Goal: Check status: Check status

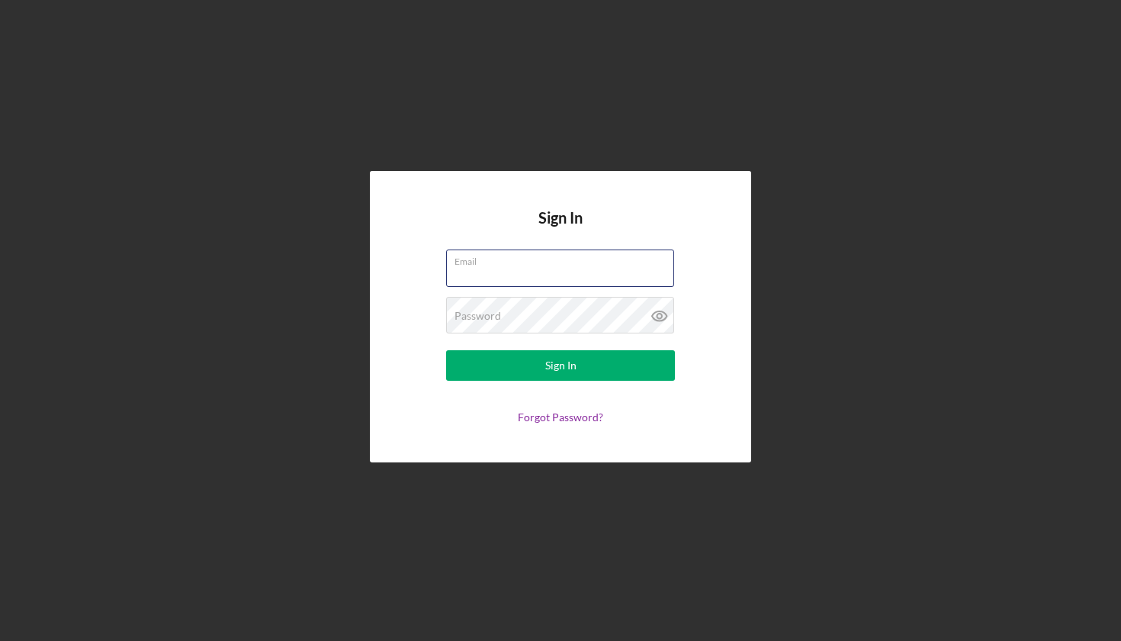
type input "[EMAIL_ADDRESS][DOMAIN_NAME]"
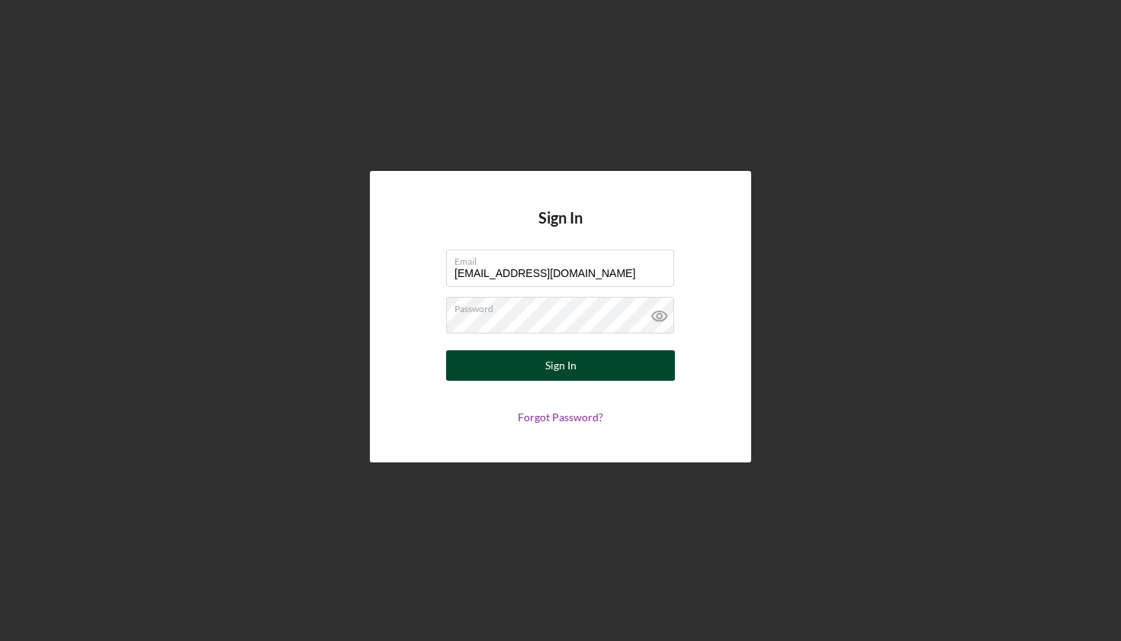
click at [564, 371] on div "Sign In" at bounding box center [560, 365] width 31 height 31
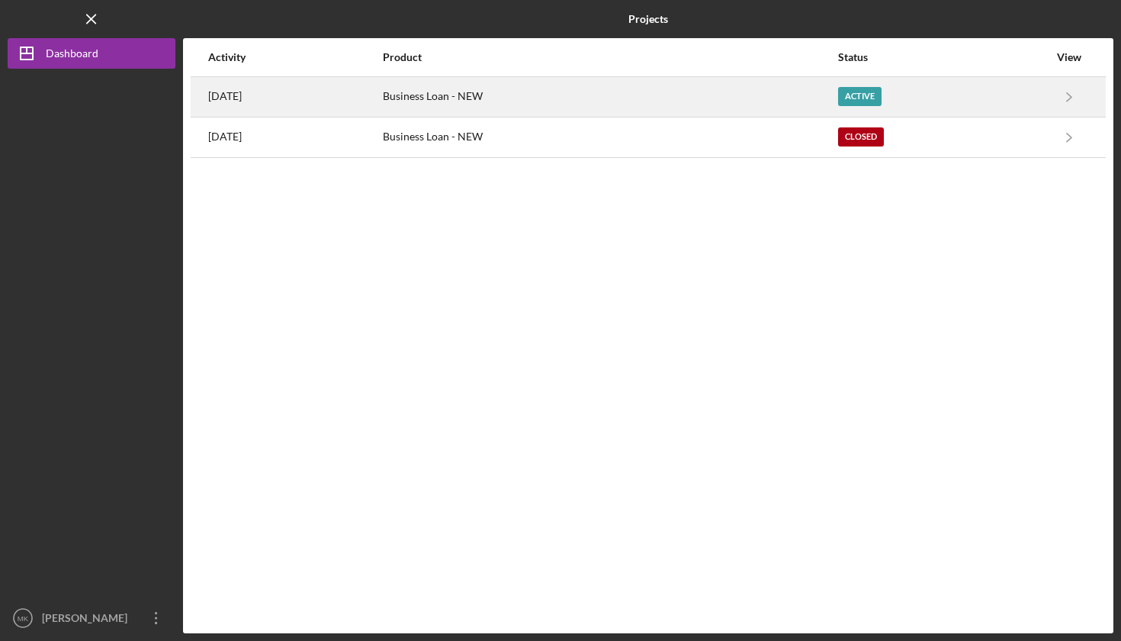
click at [535, 103] on div "Business Loan - NEW" at bounding box center [610, 97] width 454 height 38
